Goal: Transaction & Acquisition: Purchase product/service

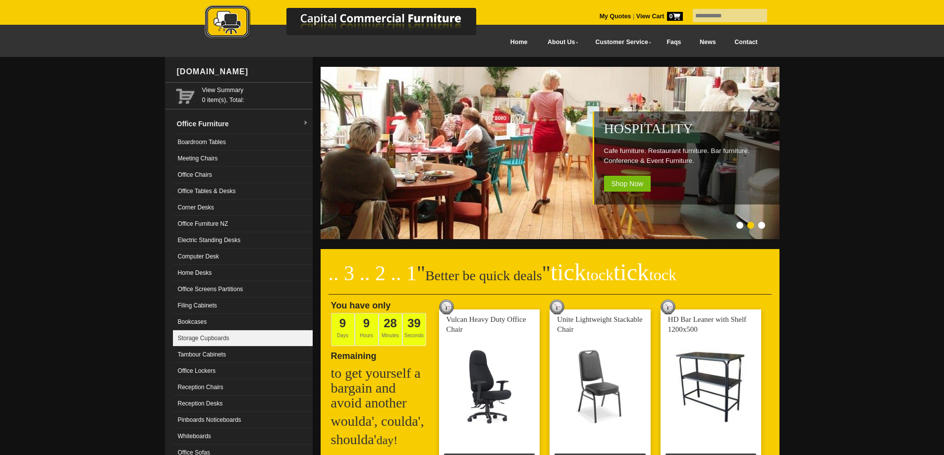
click at [226, 342] on link "Storage Cupboards" at bounding box center [243, 338] width 140 height 16
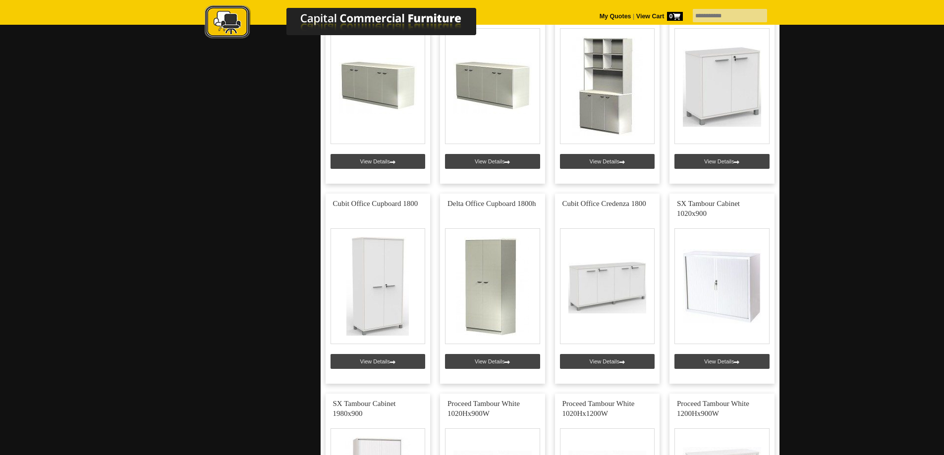
scroll to position [892, 0]
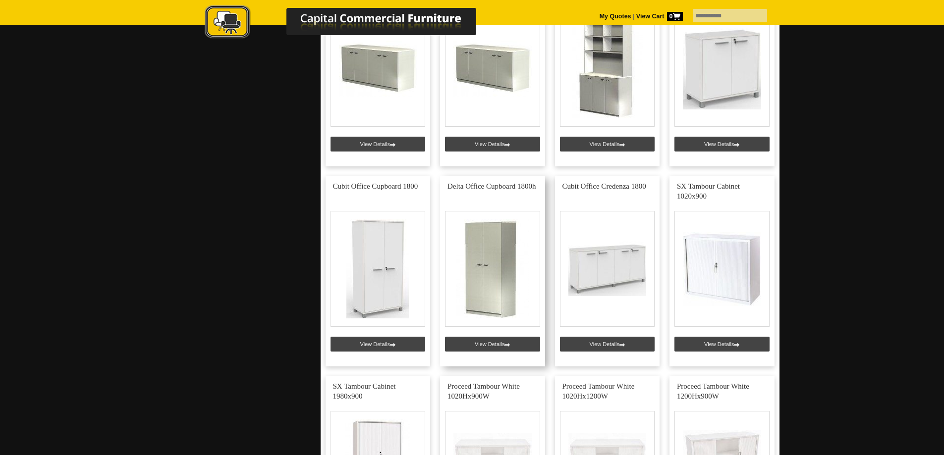
click at [470, 280] on link at bounding box center [492, 271] width 105 height 190
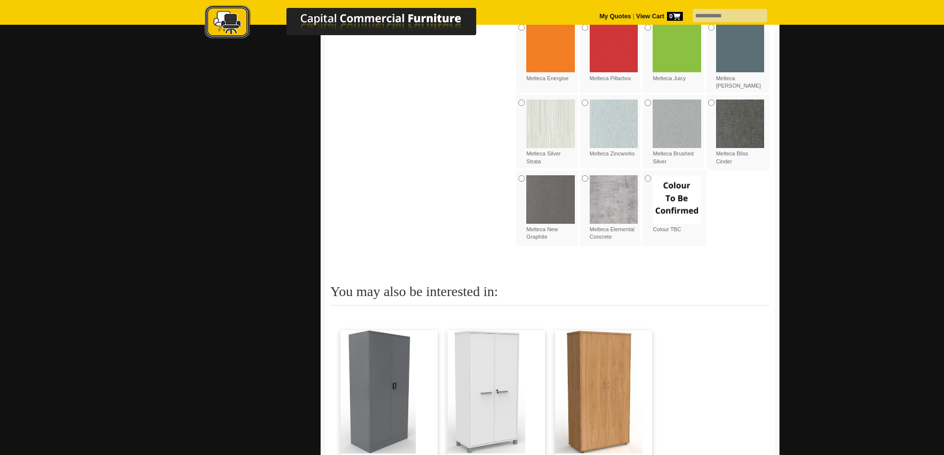
scroll to position [1437, 0]
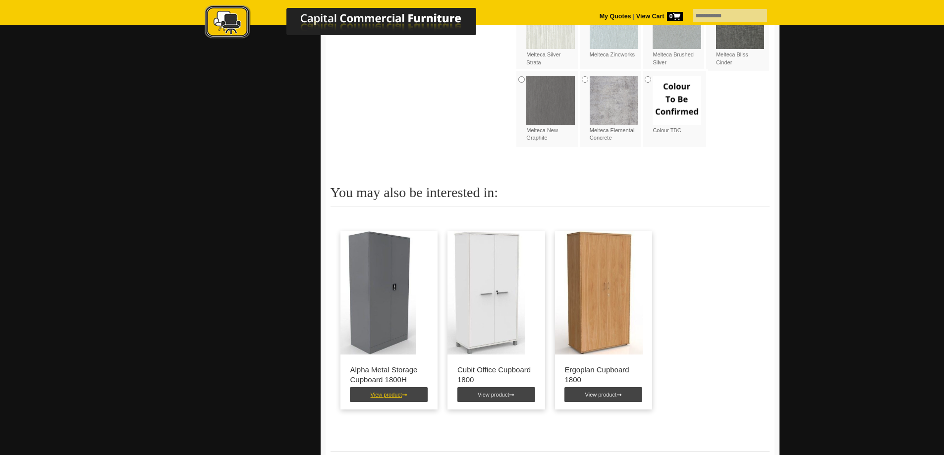
click at [392, 387] on link "View product" at bounding box center [389, 394] width 78 height 15
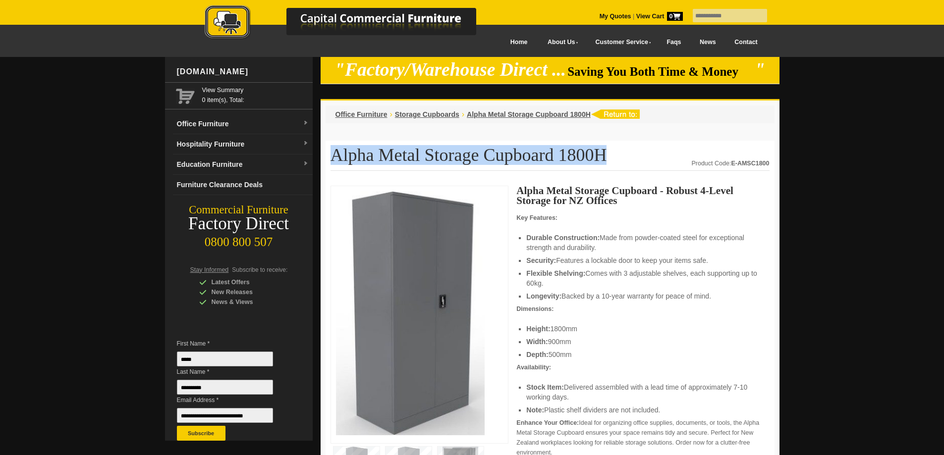
drag, startPoint x: 333, startPoint y: 154, endPoint x: 582, endPoint y: 154, distance: 248.7
click at [582, 154] on h1 "Alpha Metal Storage Cupboard 1800H" at bounding box center [549, 158] width 439 height 25
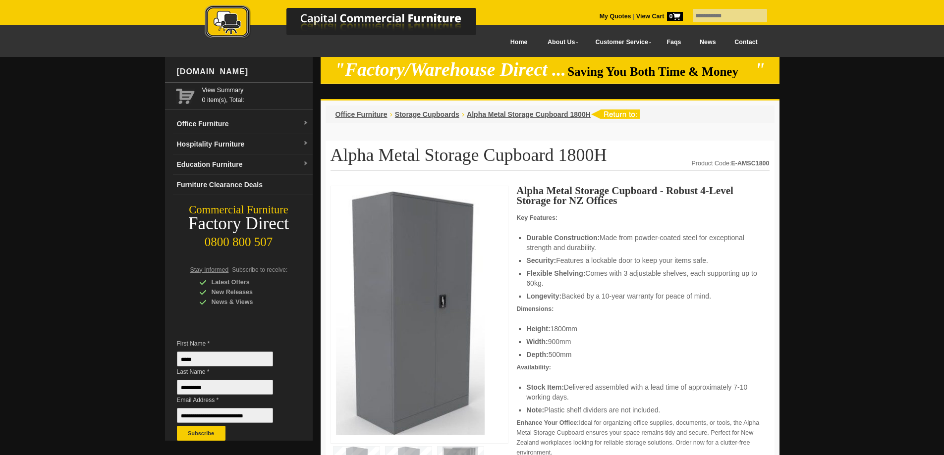
click at [599, 252] on li "Durable Construction: Made from powder-coated steel for exceptional strength an…" at bounding box center [642, 243] width 233 height 20
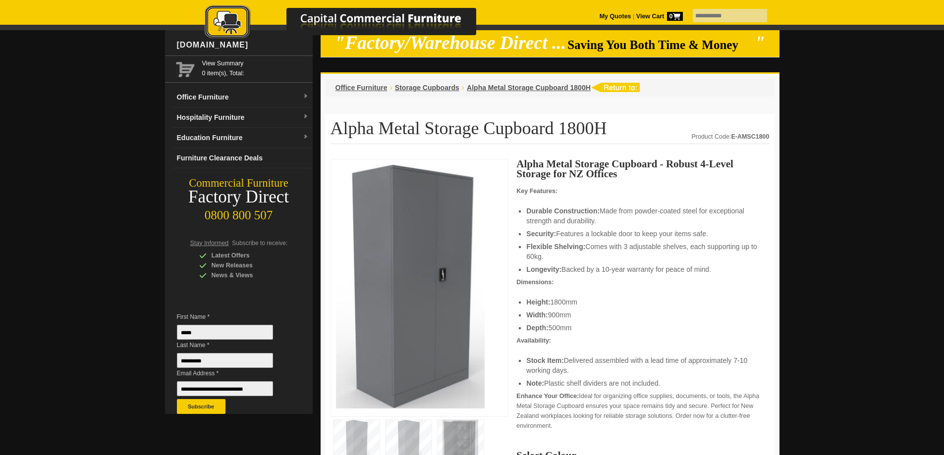
scroll to position [50, 0]
